Goal: Transaction & Acquisition: Purchase product/service

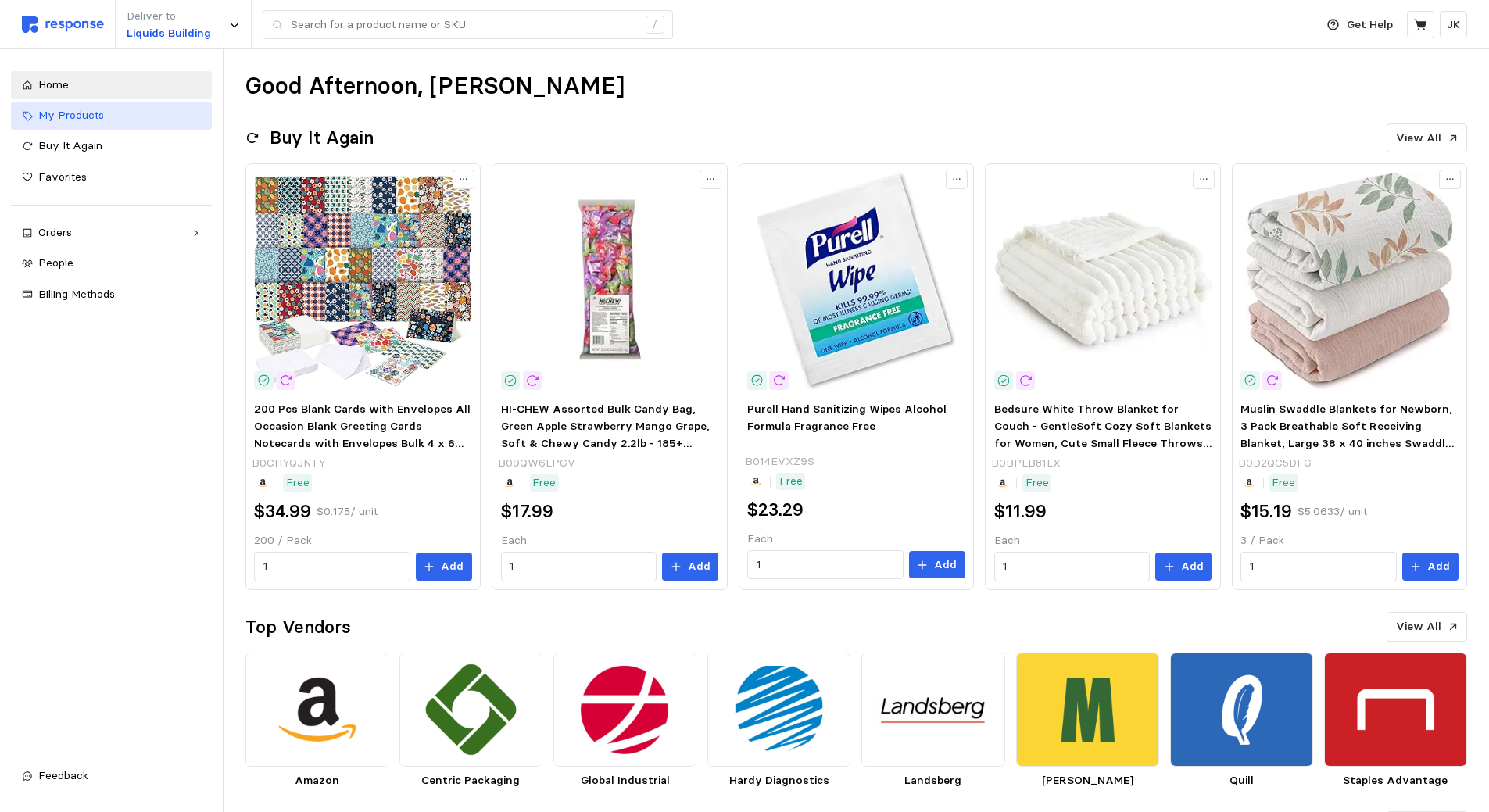
click at [104, 119] on div "My Products" at bounding box center [120, 116] width 163 height 17
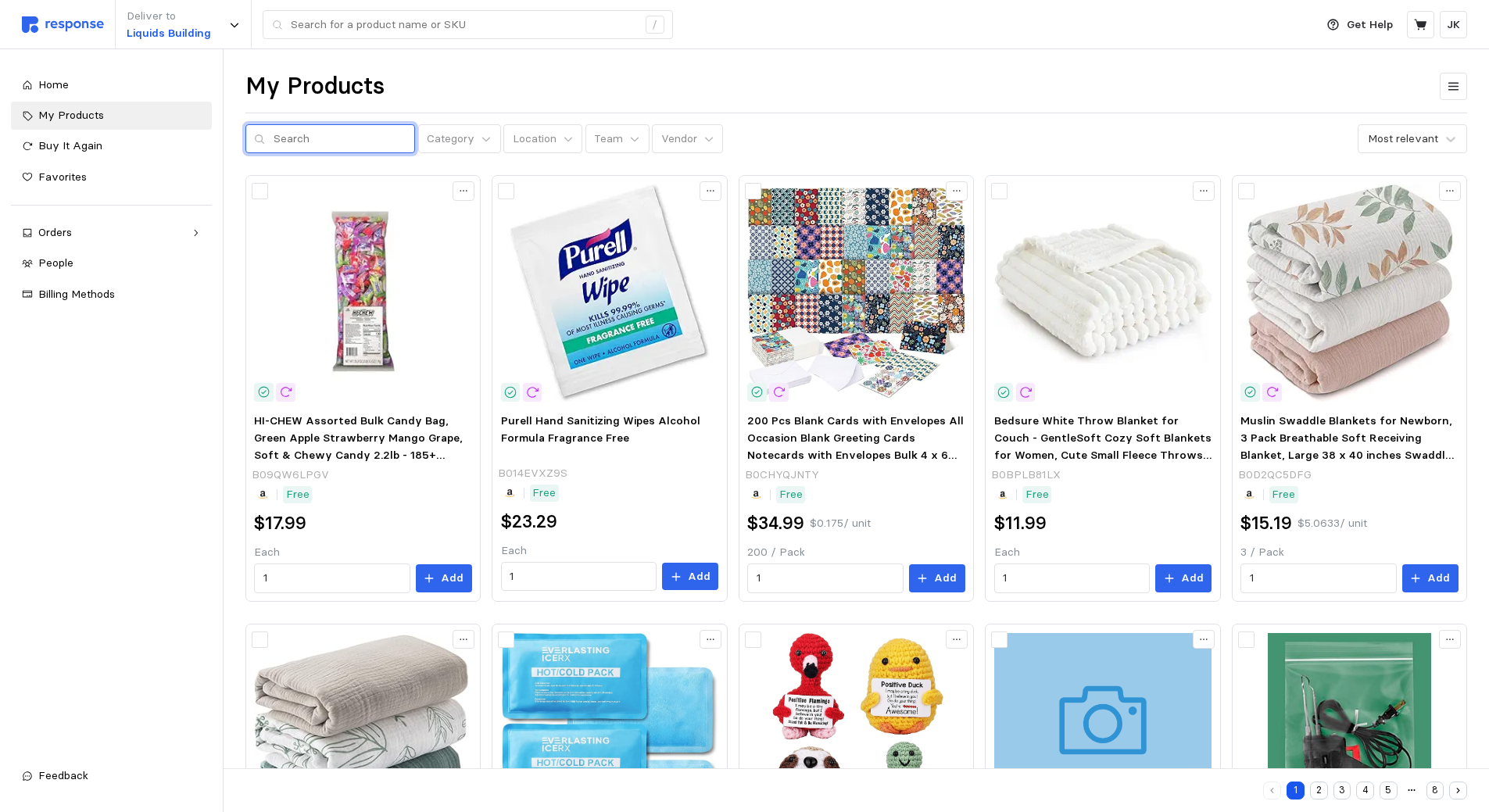
click at [352, 145] on input "text" at bounding box center [340, 139] width 133 height 28
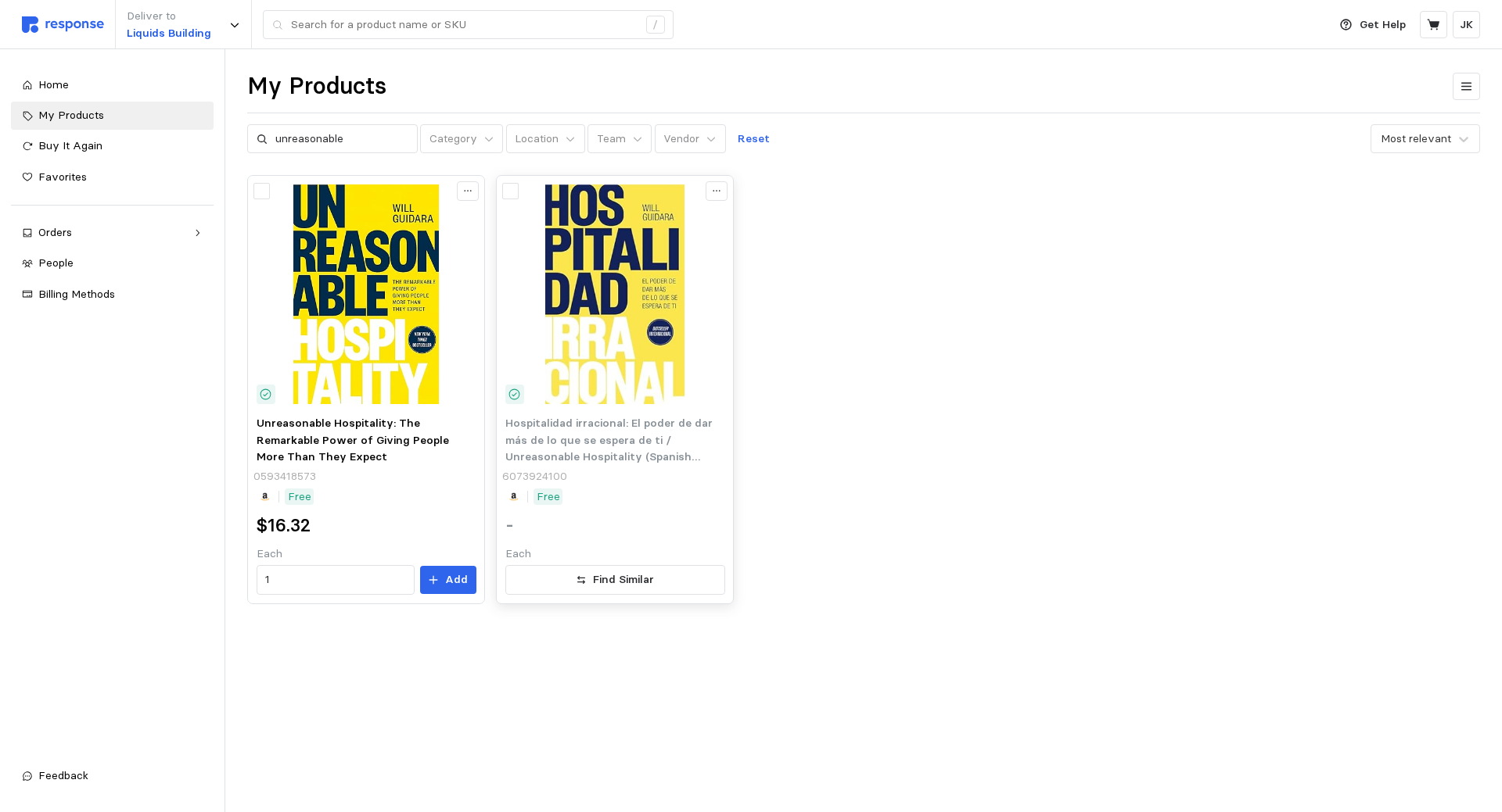
click at [595, 428] on span "Hospitalidad irracional: El poder de dar más de lo que se espera de ti / Unreas…" at bounding box center [608, 448] width 207 height 65
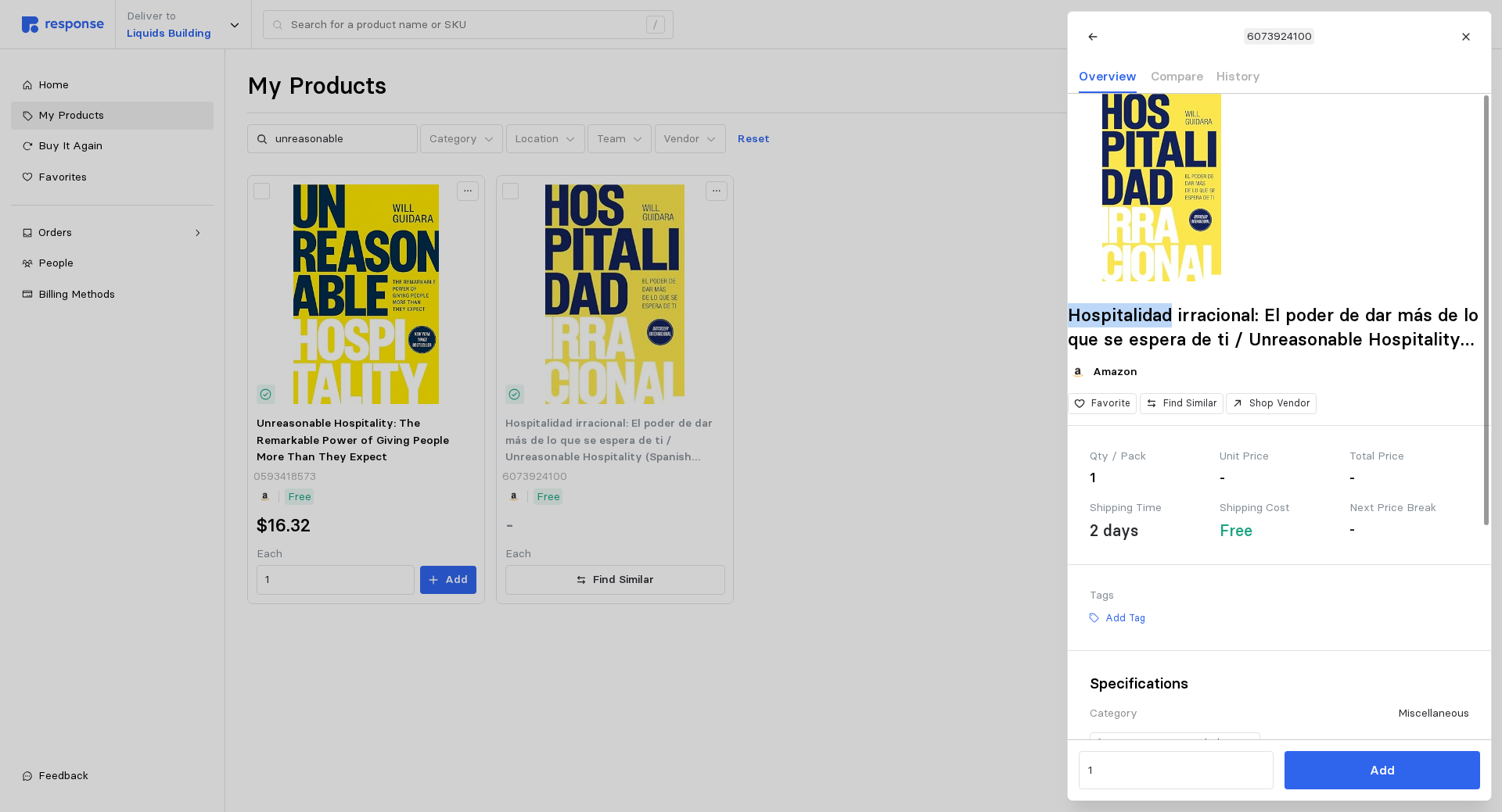
drag, startPoint x: 1094, startPoint y: 338, endPoint x: 1190, endPoint y: 340, distance: 96.0
click at [1190, 340] on h2 "Hospitalidad irracional: El poder de dar más de lo que se espera de ti / Unreas…" at bounding box center [1279, 327] width 423 height 48
copy h2 "Hospitalidad"
click at [313, 67] on div at bounding box center [751, 406] width 1502 height 812
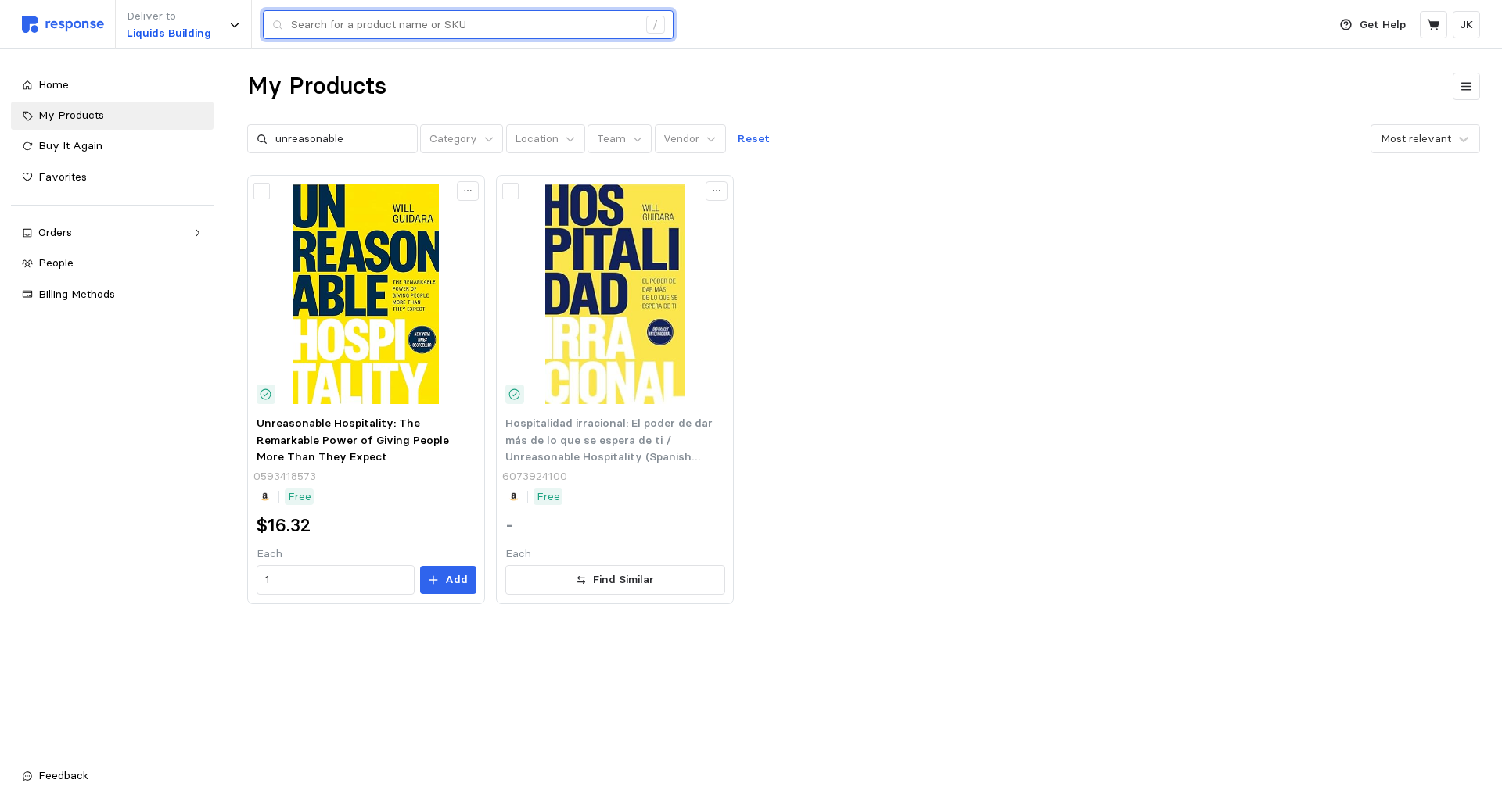
click at [432, 32] on input "text" at bounding box center [465, 24] width 347 height 28
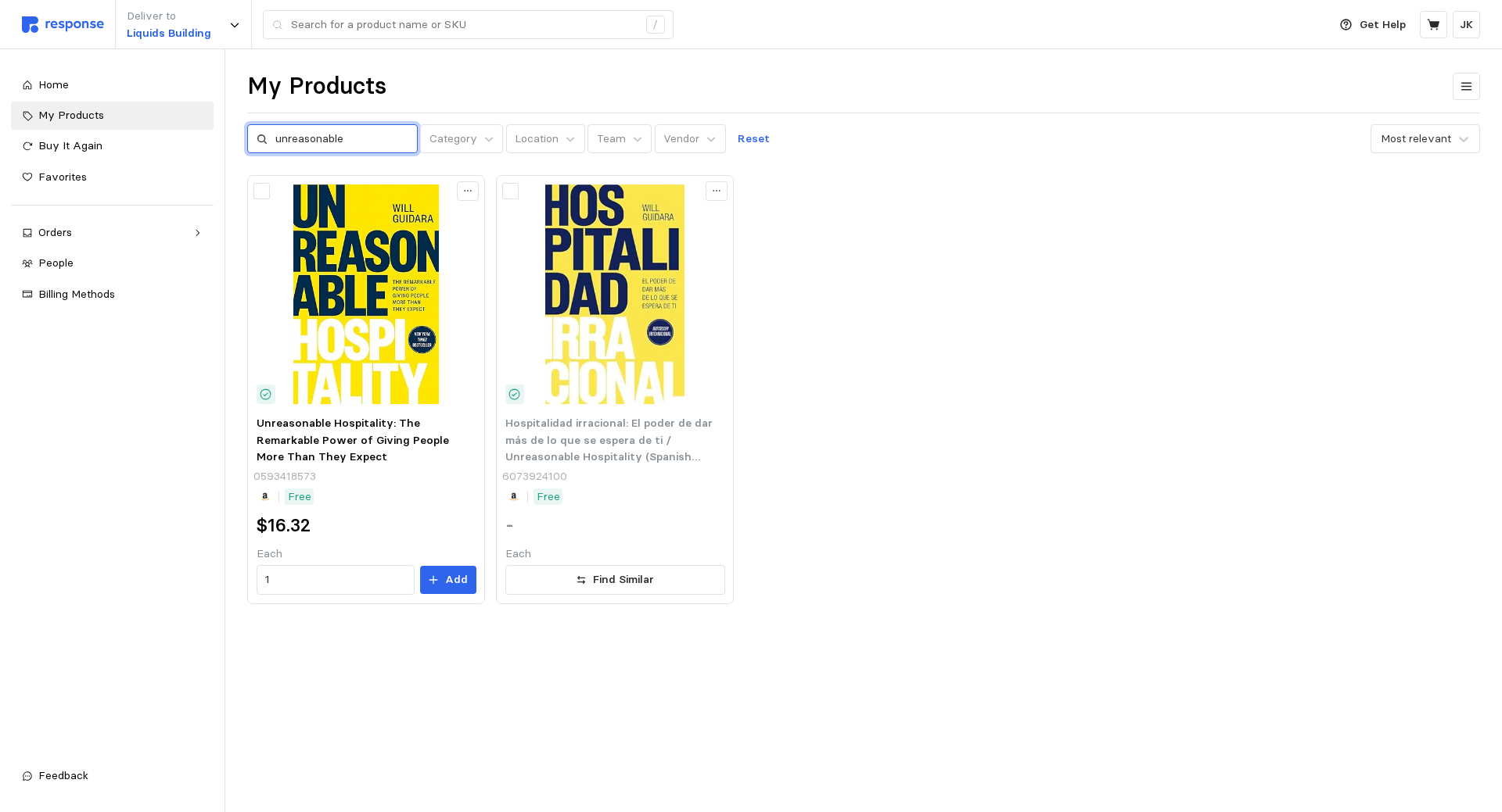
click at [317, 135] on input "unreasonable" at bounding box center [341, 139] width 133 height 28
drag, startPoint x: 359, startPoint y: 142, endPoint x: 172, endPoint y: 129, distance: 187.5
click at [172, 129] on div "Deliver to Liquids Building / Get Help JK / Home My Products Buy It Again Favor…" at bounding box center [751, 406] width 1502 height 812
paste input "Hospitalidad"
type input "Hospitalidad"
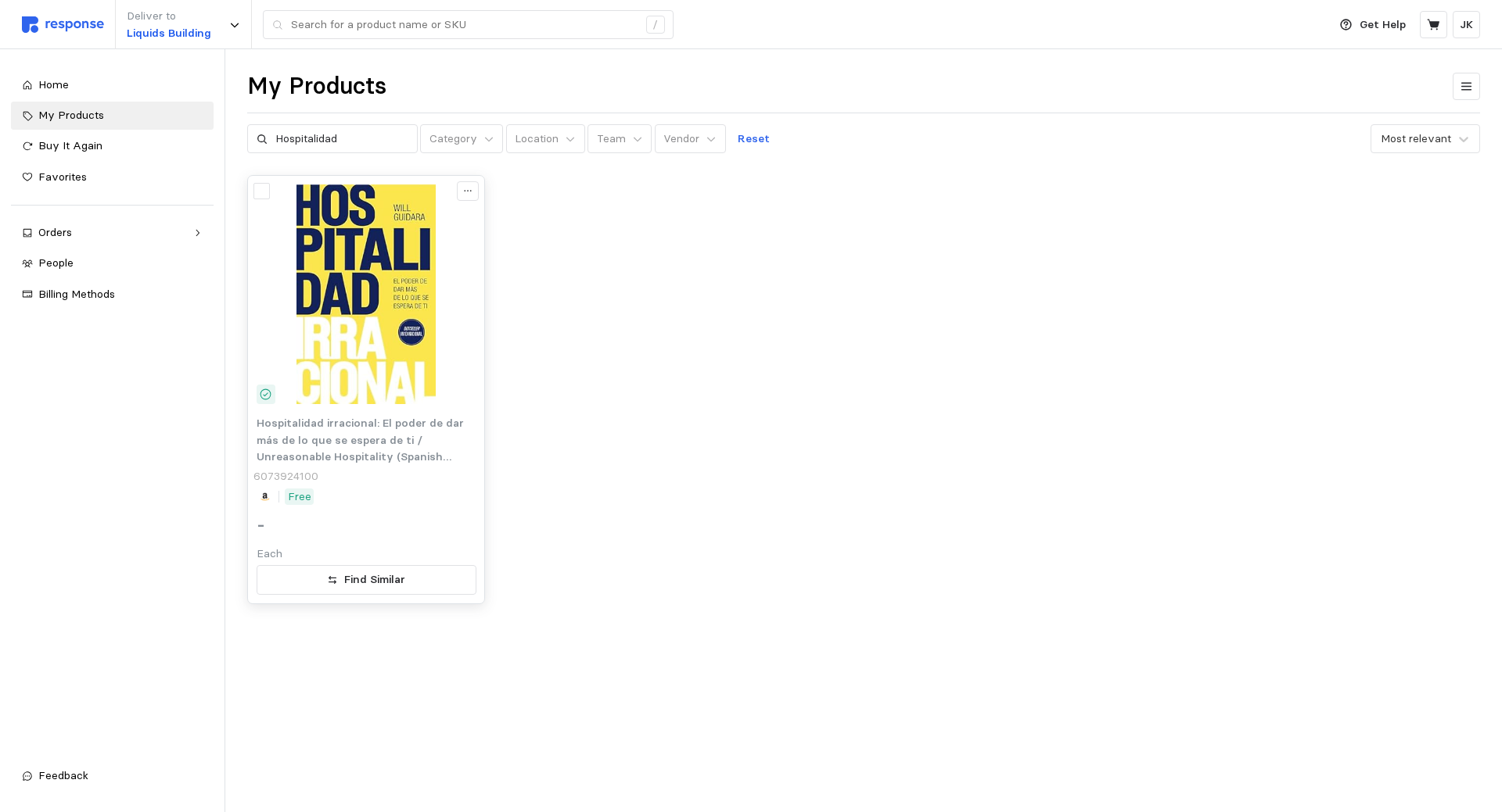
click at [349, 440] on span "Hospitalidad irracional: El poder de dar más de lo que se espera de ti / Unreas…" at bounding box center [360, 448] width 207 height 65
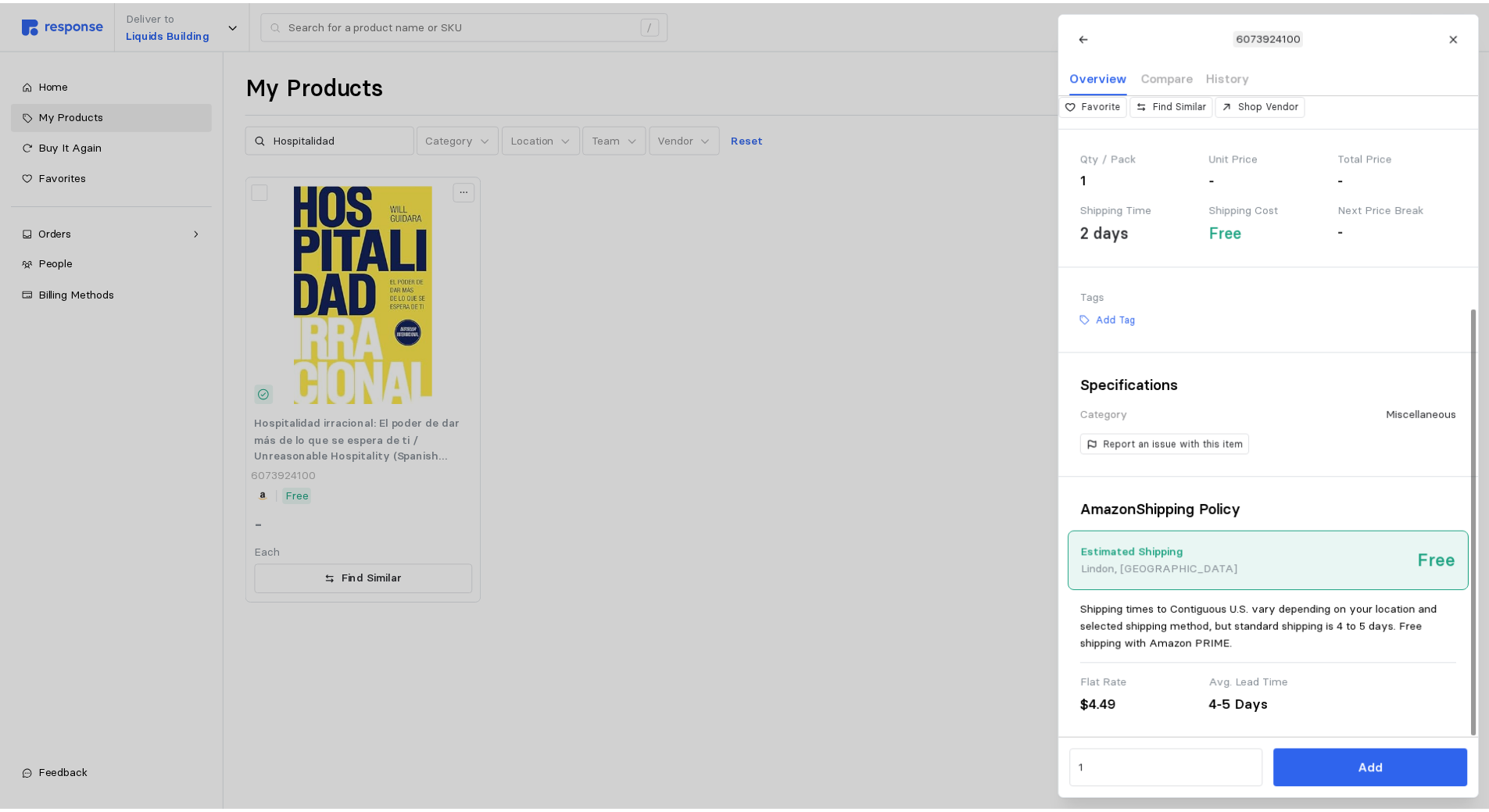
scroll to position [321, 0]
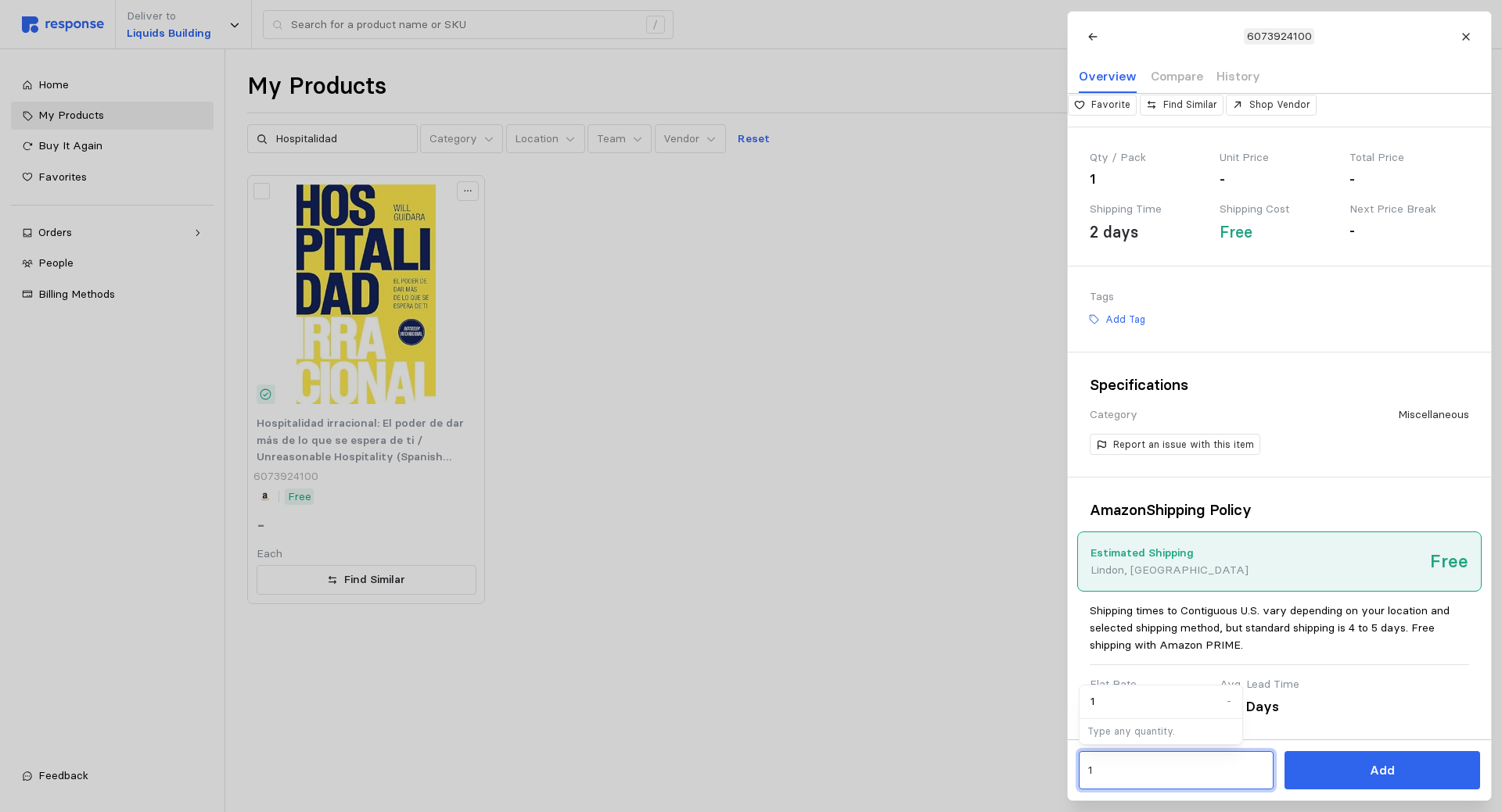
drag, startPoint x: 1149, startPoint y: 783, endPoint x: 1003, endPoint y: 754, distance: 148.9
click at [1003, 811] on div "6073924100 Overview Compare History Hospitalidad irracional: El poder de dar má…" at bounding box center [751, 812] width 1502 height 0
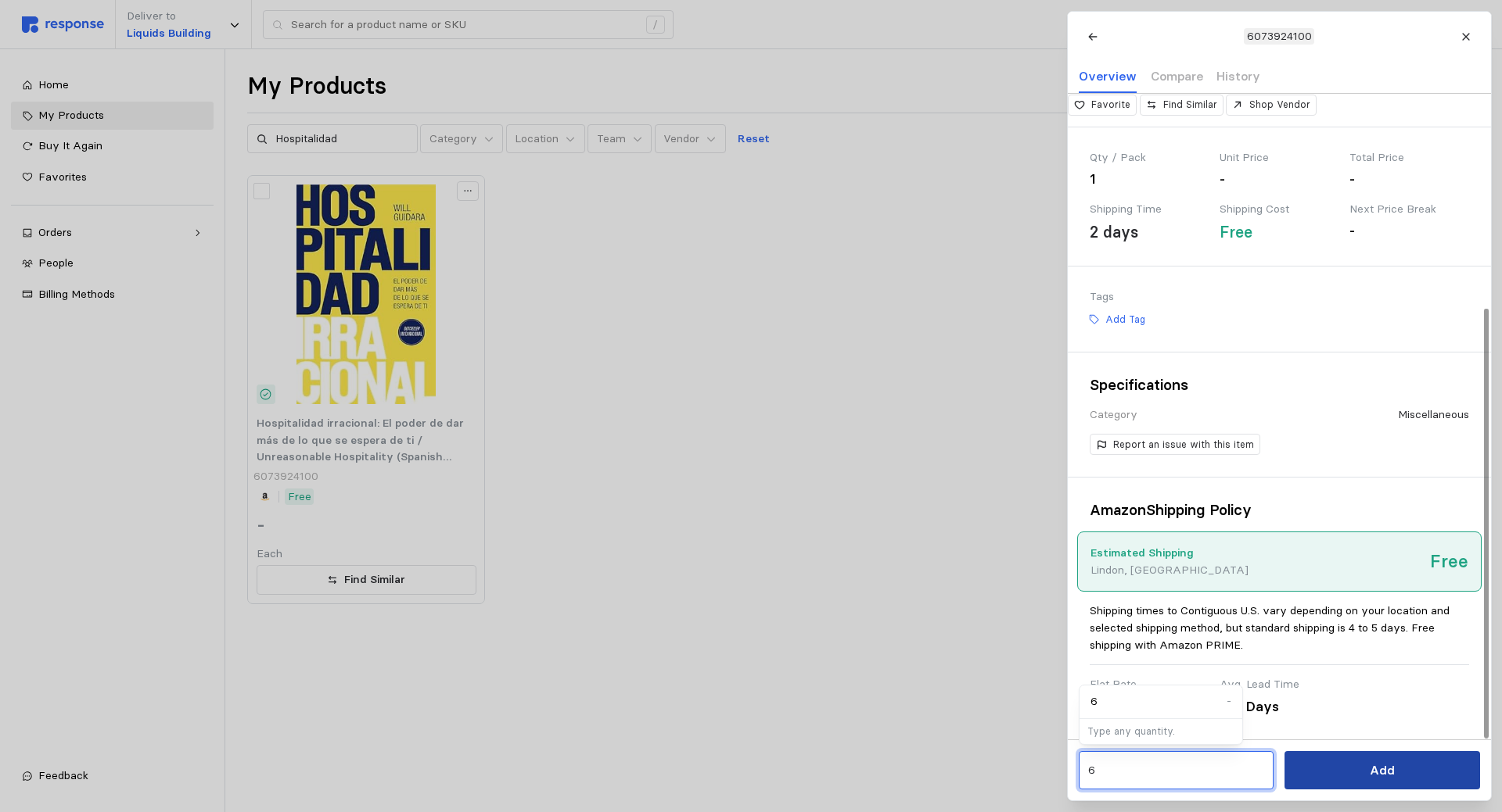
type input "6"
click at [1351, 771] on button "Add" at bounding box center [1381, 771] width 194 height 38
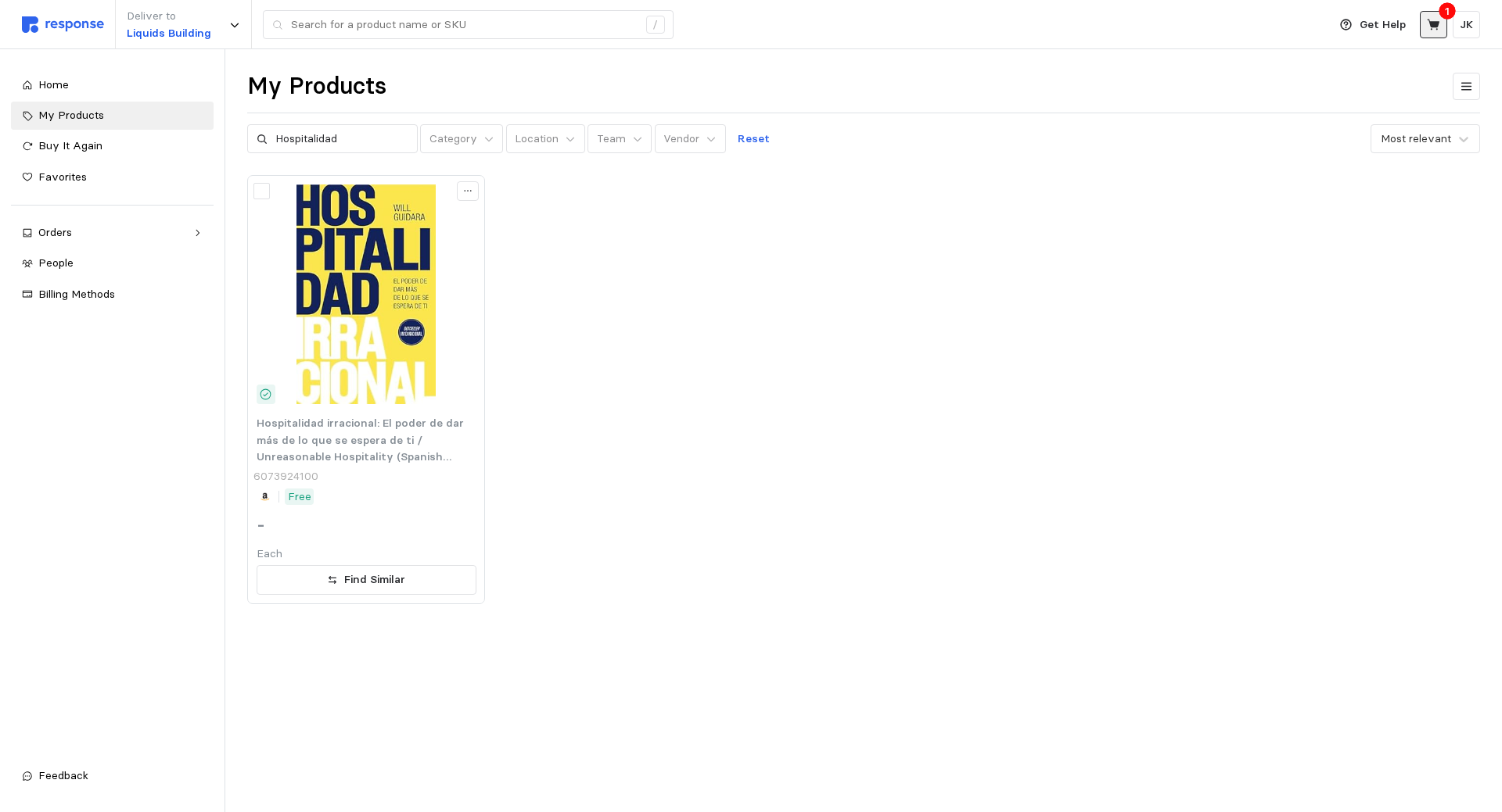
click at [1422, 26] on button at bounding box center [1433, 24] width 28 height 28
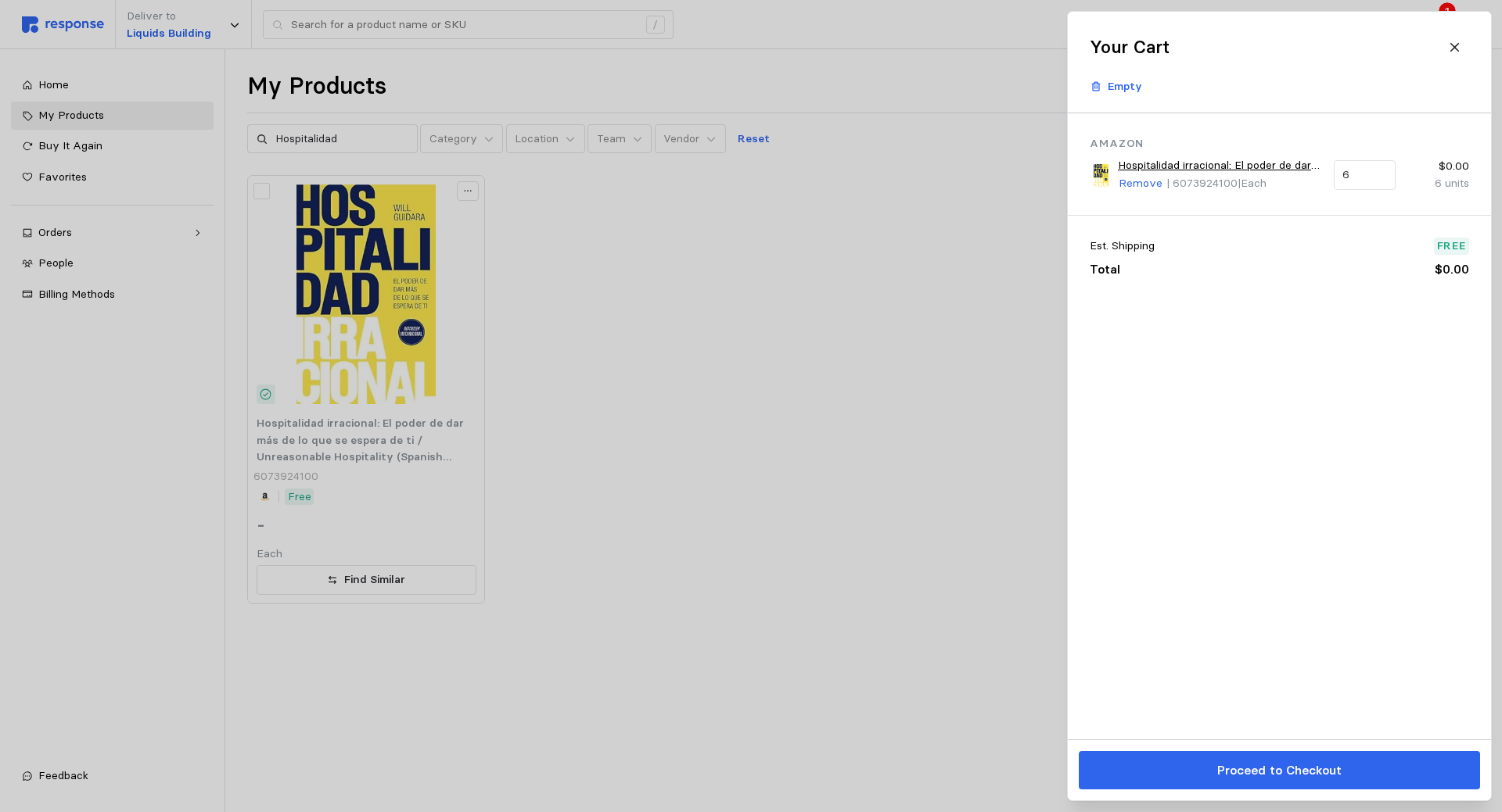
click at [1265, 764] on p "Proceed to Checkout" at bounding box center [1279, 770] width 125 height 19
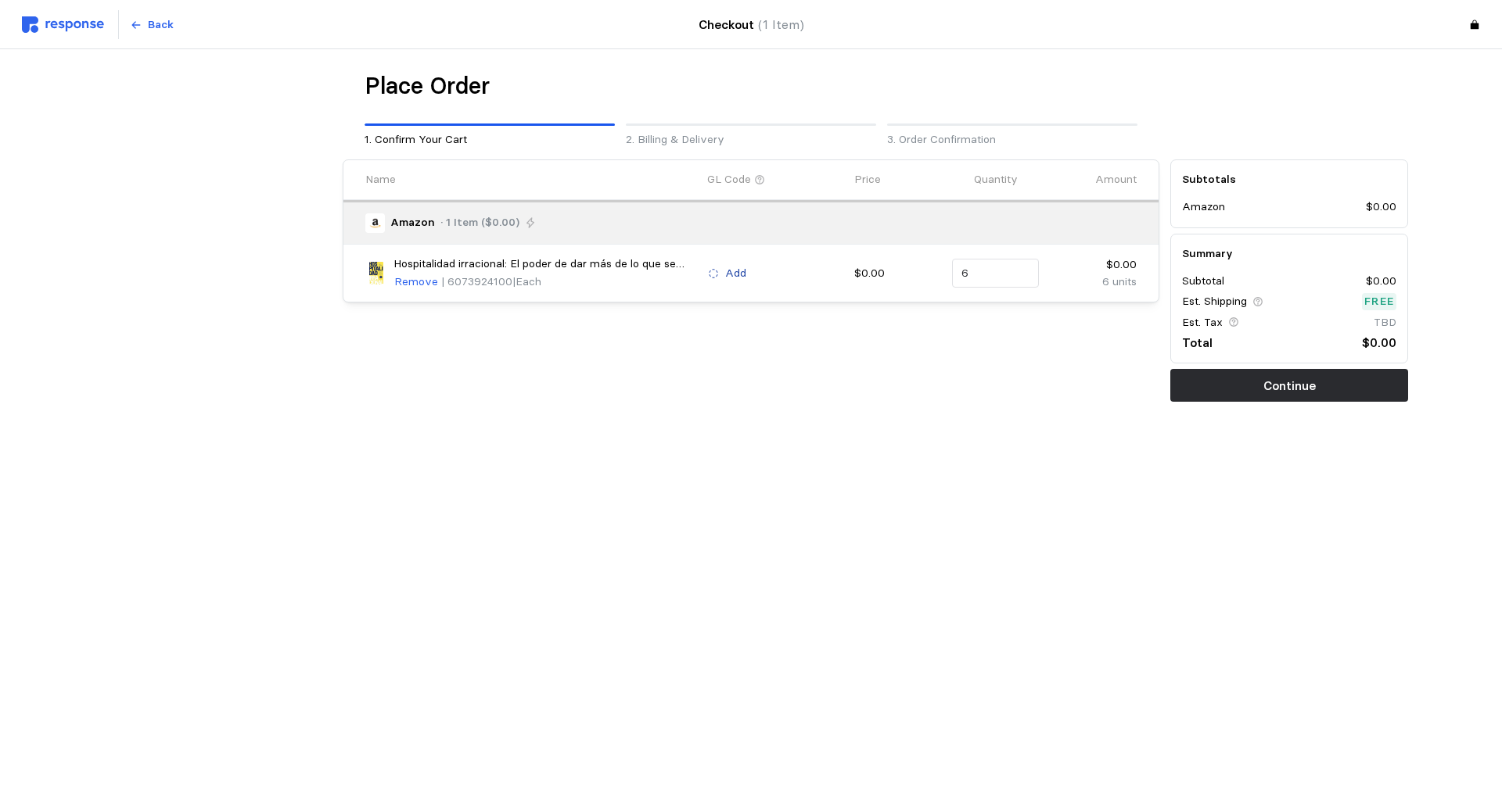
click at [731, 272] on p "Add" at bounding box center [736, 274] width 21 height 17
type input "resear"
click at [860, 365] on p "Research & Development Exp • 500.79075" at bounding box center [833, 366] width 230 height 17
drag, startPoint x: 973, startPoint y: 272, endPoint x: 956, endPoint y: 272, distance: 17.0
click at [956, 272] on div "6" at bounding box center [995, 273] width 87 height 30
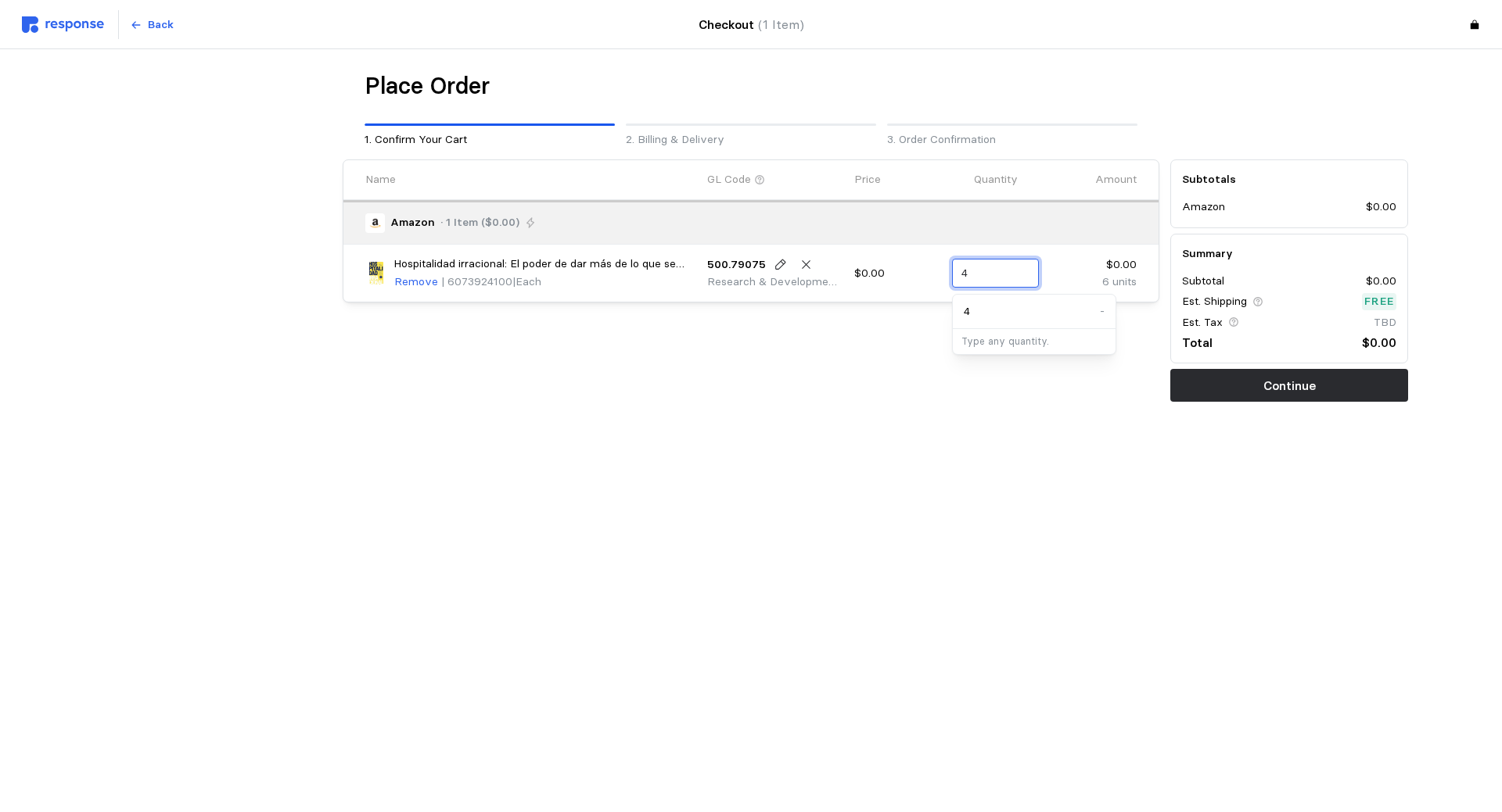
type input "4"
click at [763, 419] on div "Place Order 1. Confirm Your Cart 2. Billing & Delivery 3. Order Confirmation Na…" at bounding box center [751, 269] width 1314 height 396
click at [1288, 401] on button "Continue" at bounding box center [1288, 385] width 238 height 33
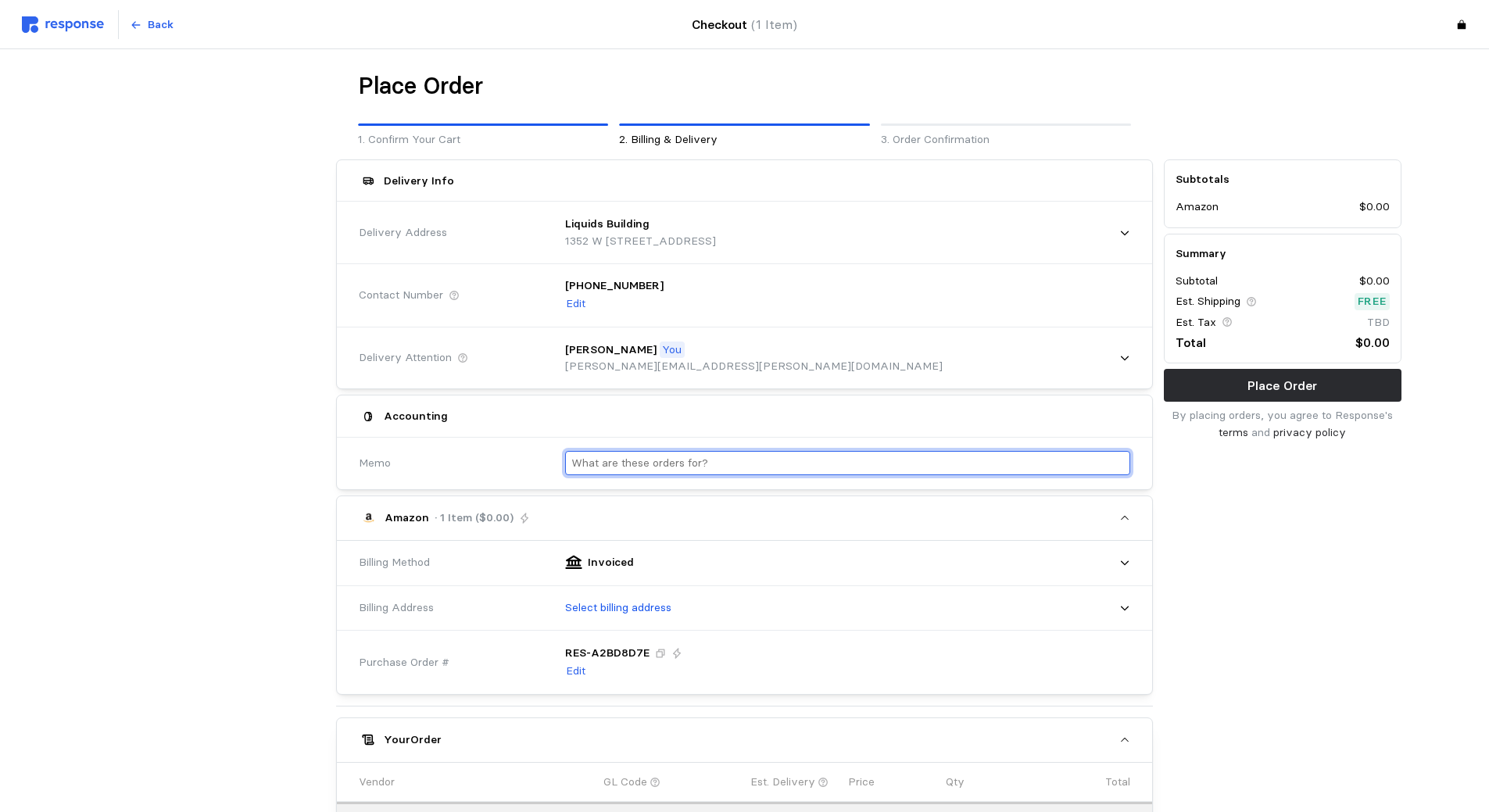
click at [681, 461] on input "text" at bounding box center [847, 463] width 553 height 23
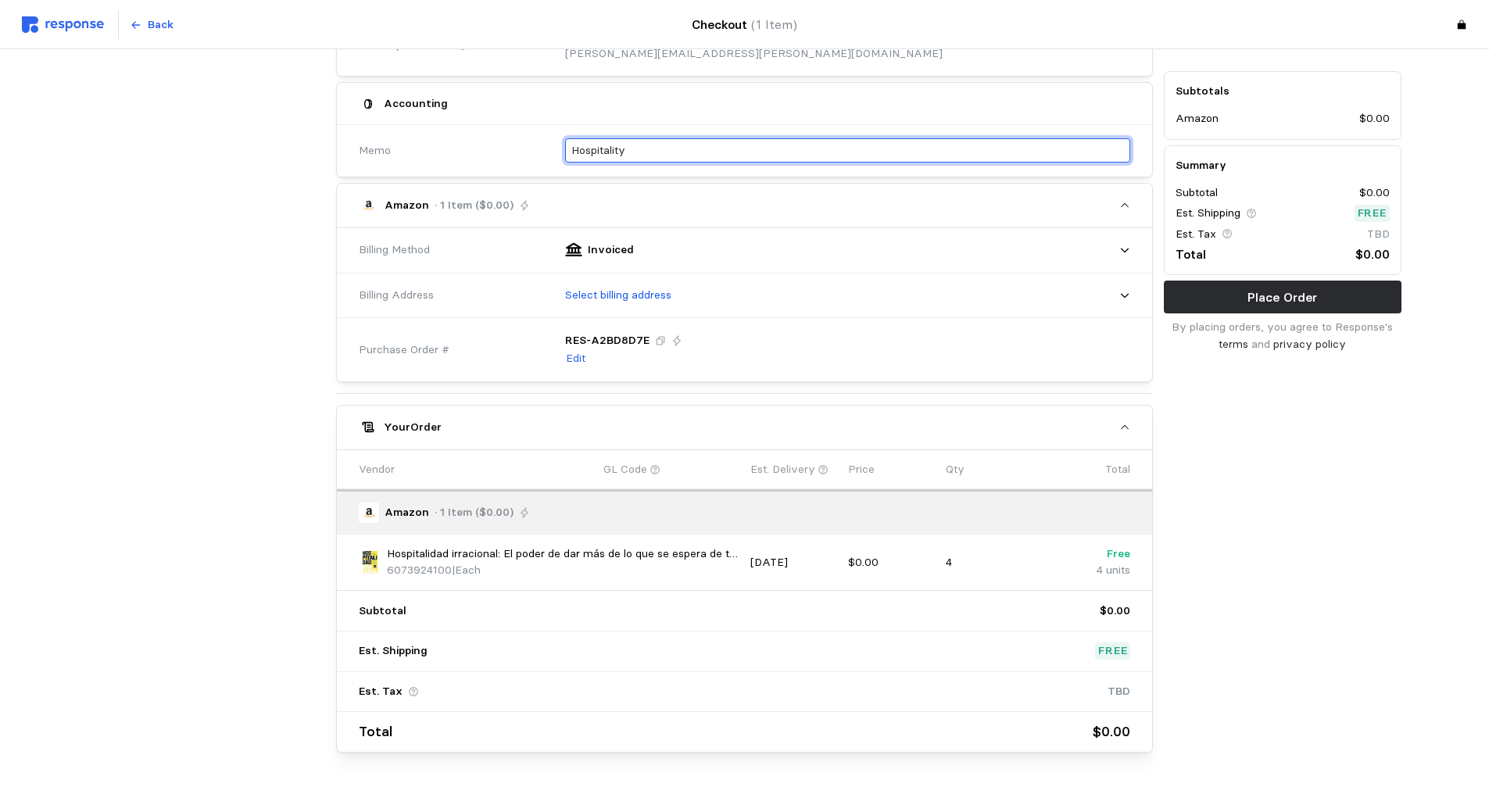
scroll to position [341, 0]
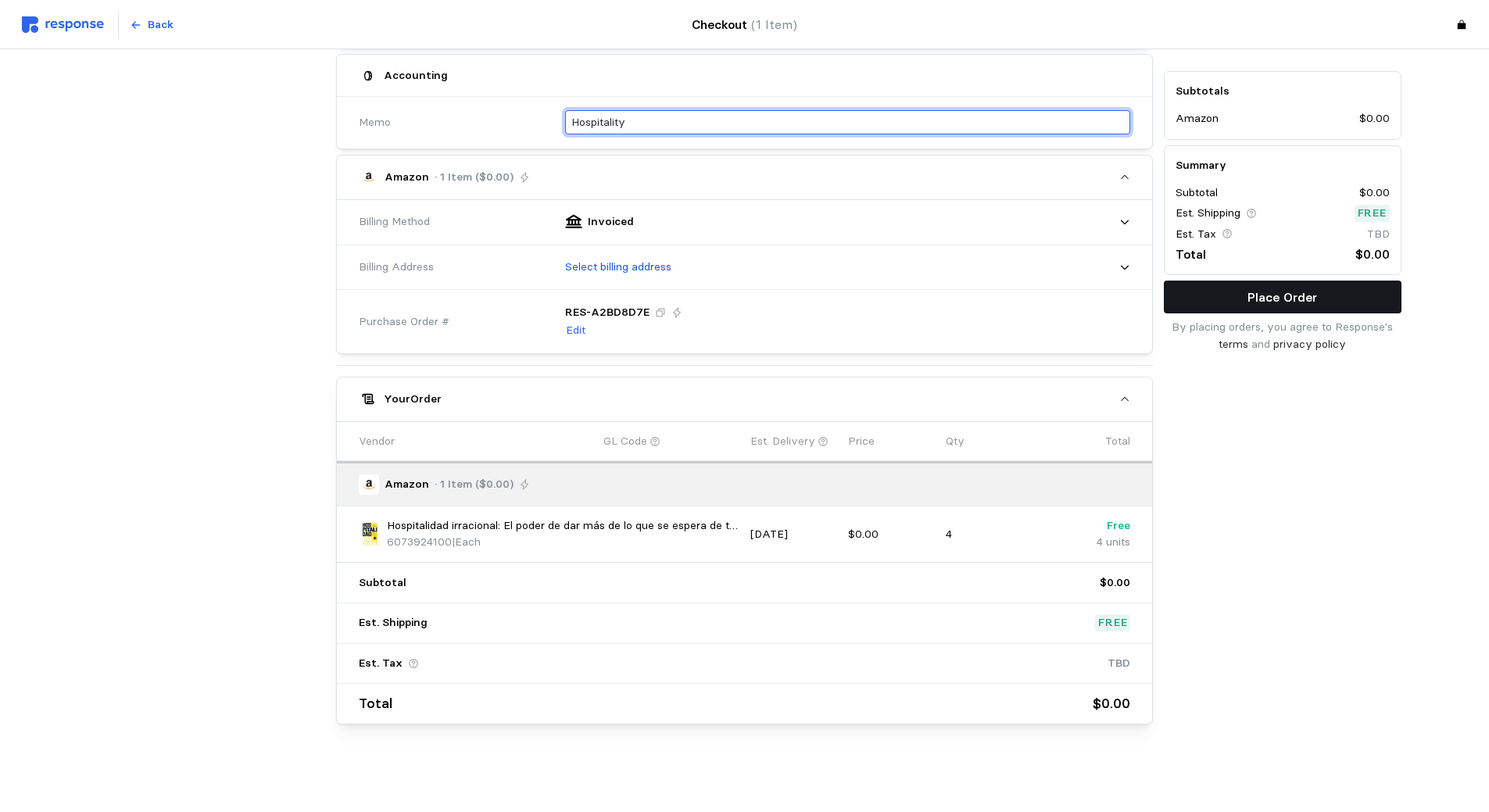
type input "Hospitality"
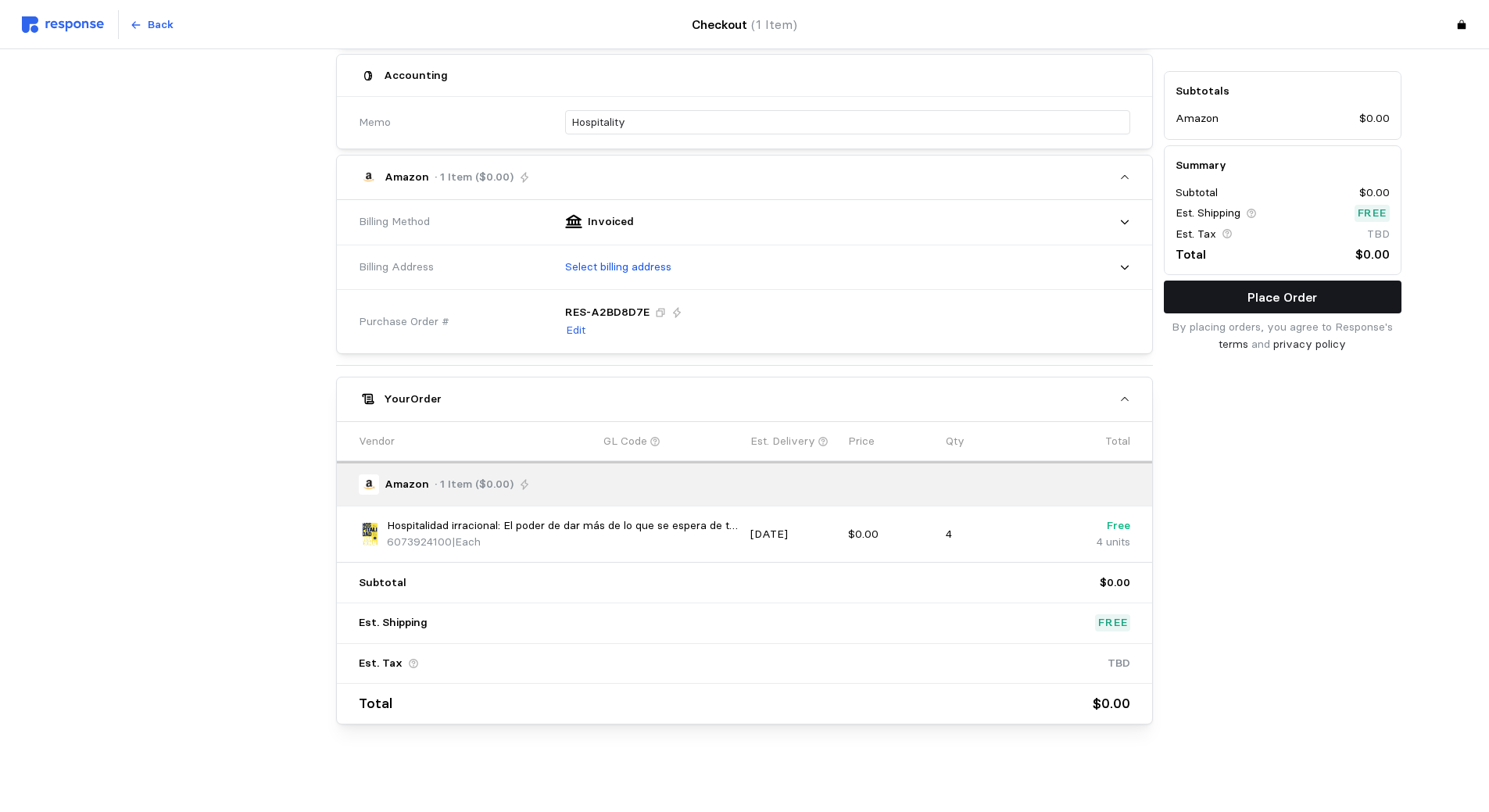
click at [1253, 303] on p "Place Order" at bounding box center [1282, 297] width 70 height 19
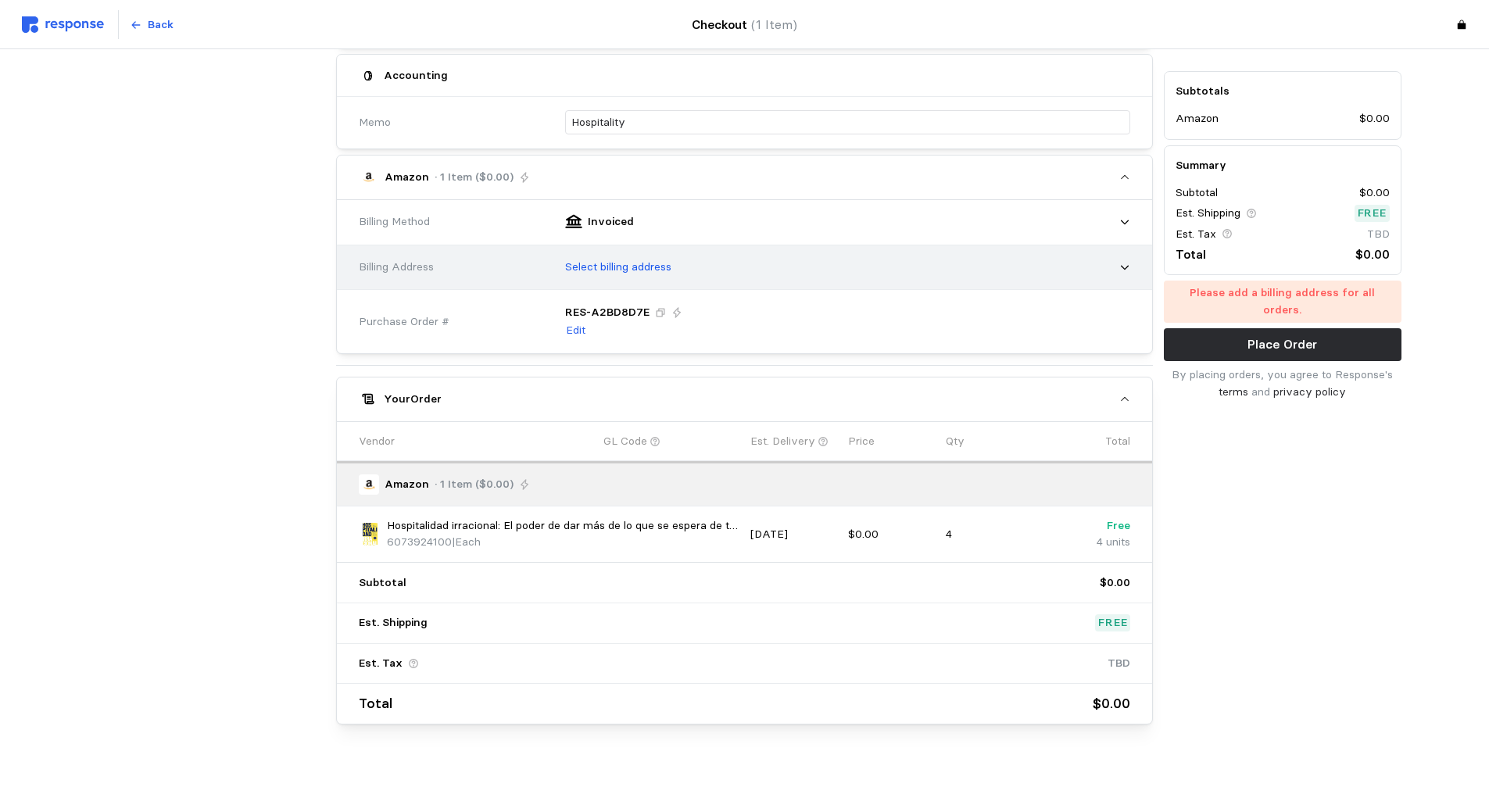
click at [649, 262] on p "Select billing address" at bounding box center [618, 267] width 106 height 17
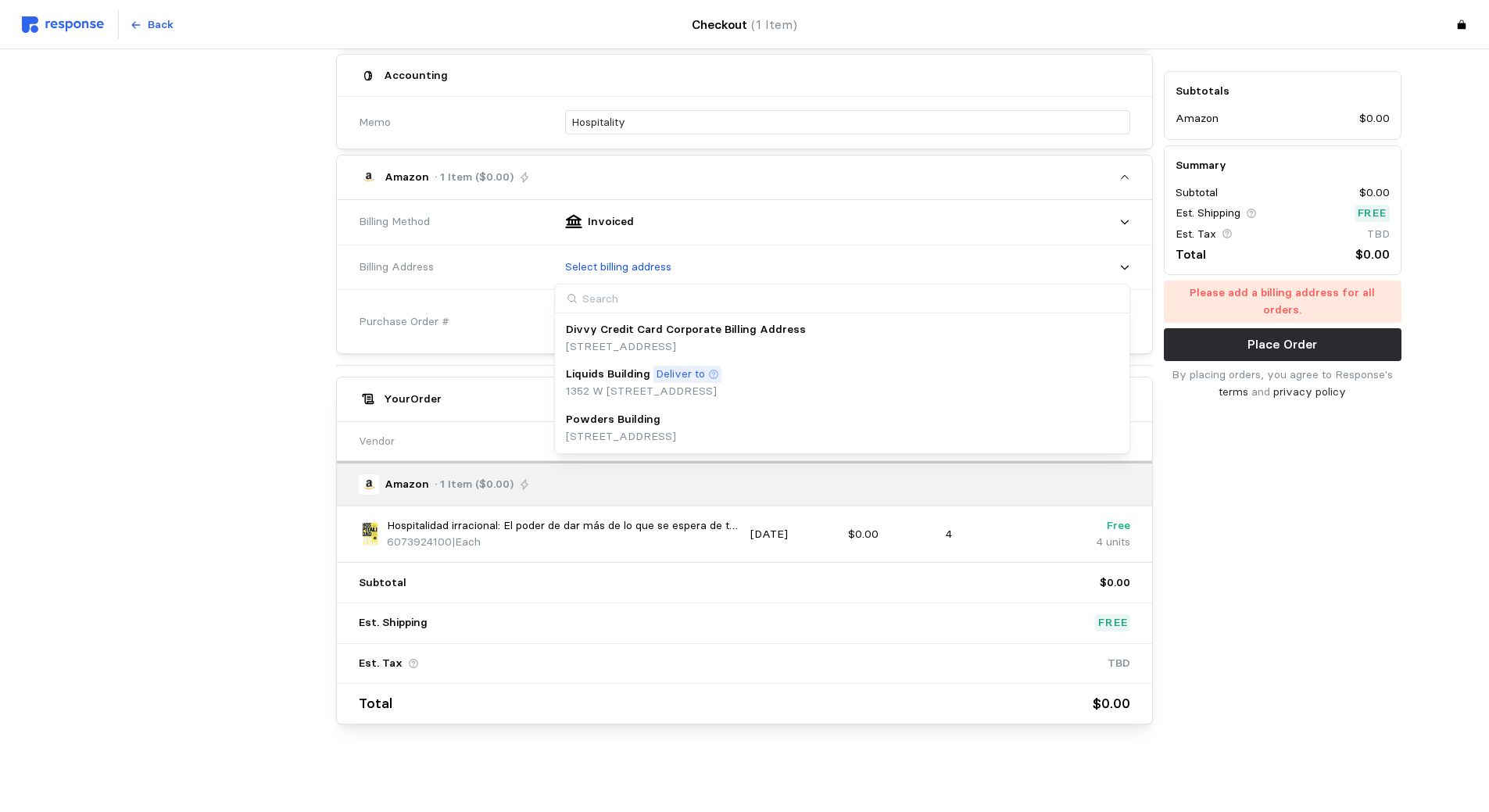
click at [676, 424] on div "Powders Building" at bounding box center [620, 419] width 110 height 17
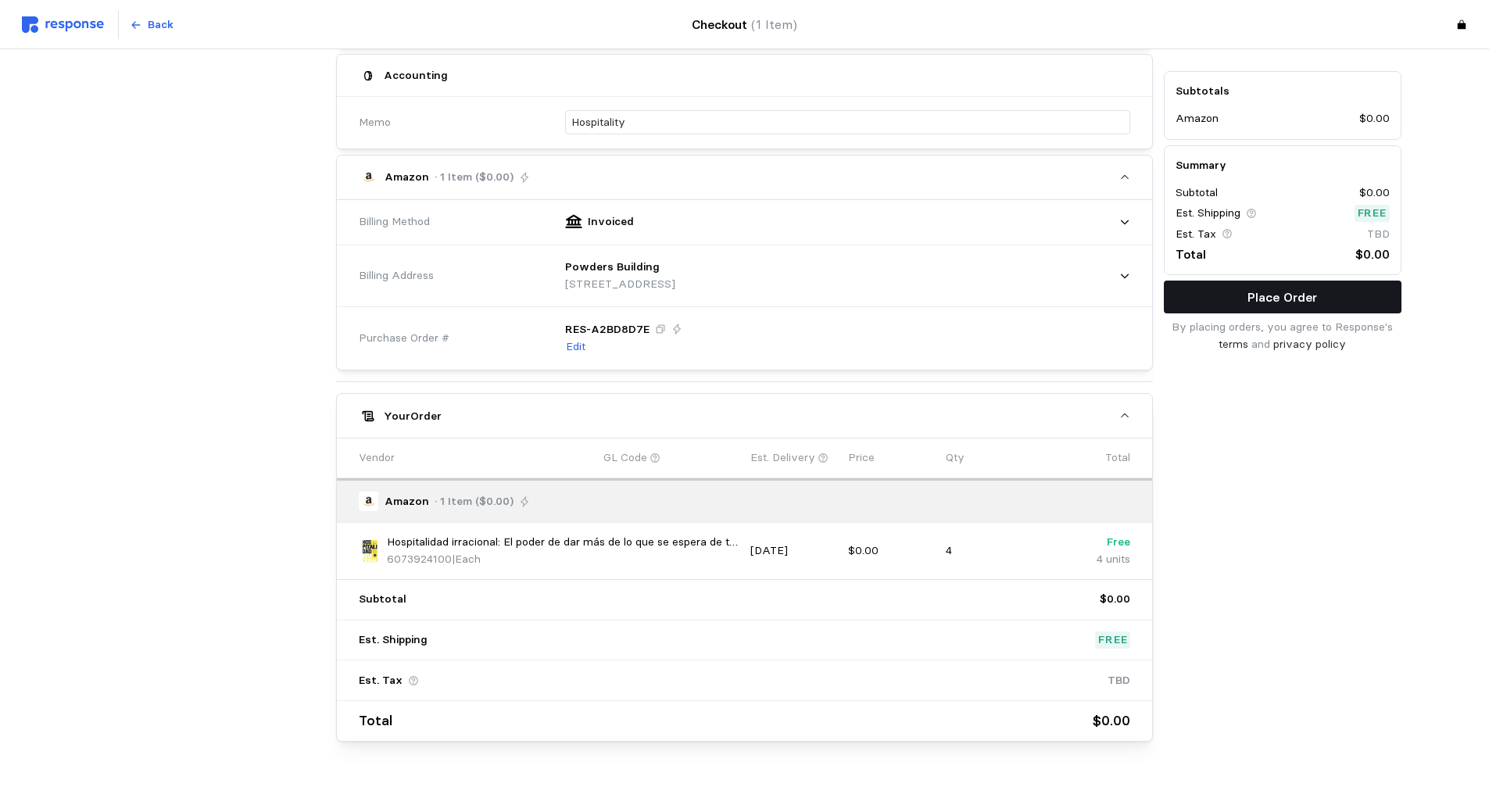
click at [1250, 298] on p "Place Order" at bounding box center [1282, 297] width 70 height 19
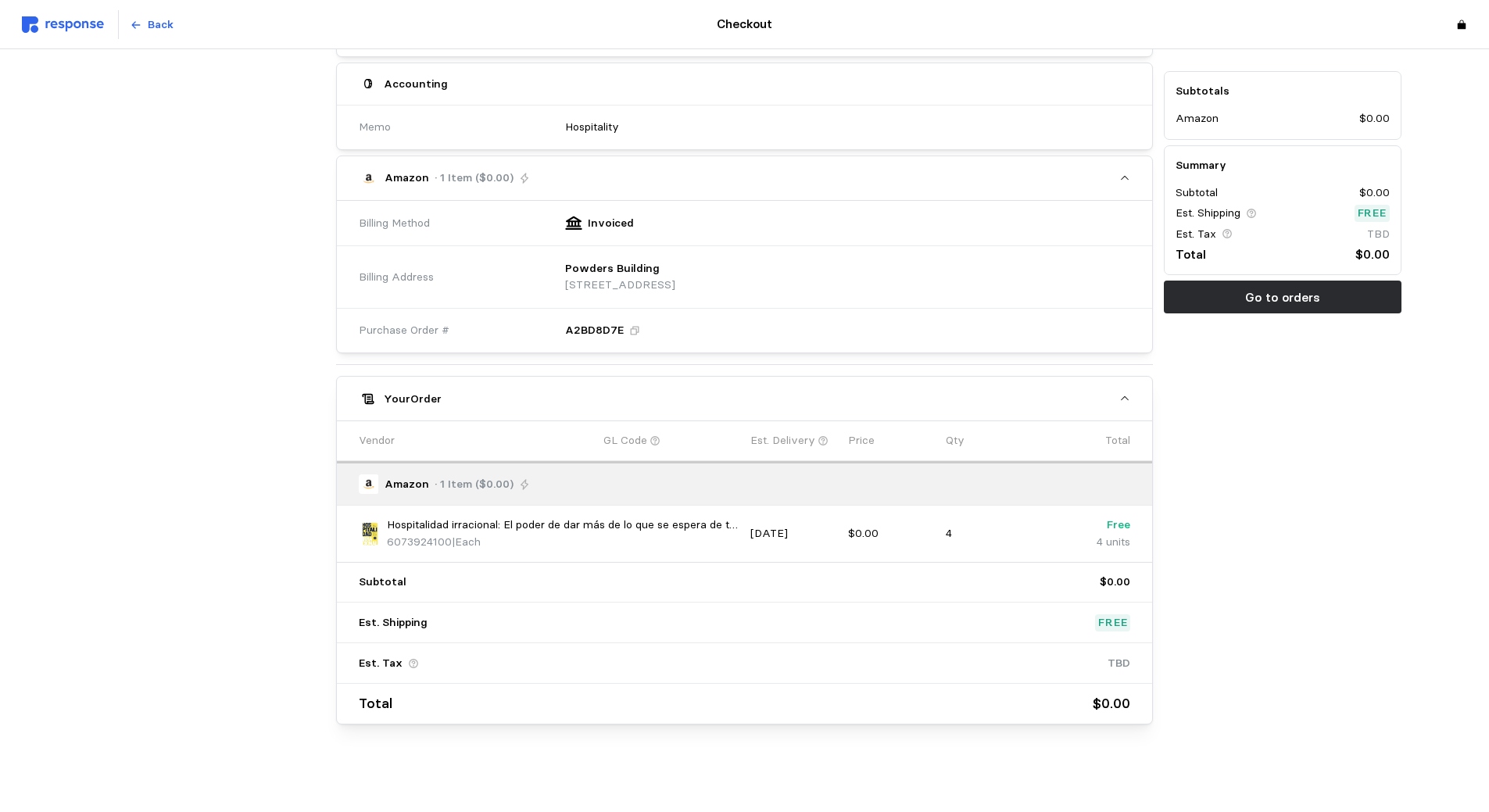
scroll to position [0, 0]
